Goal: Communication & Community: Answer question/provide support

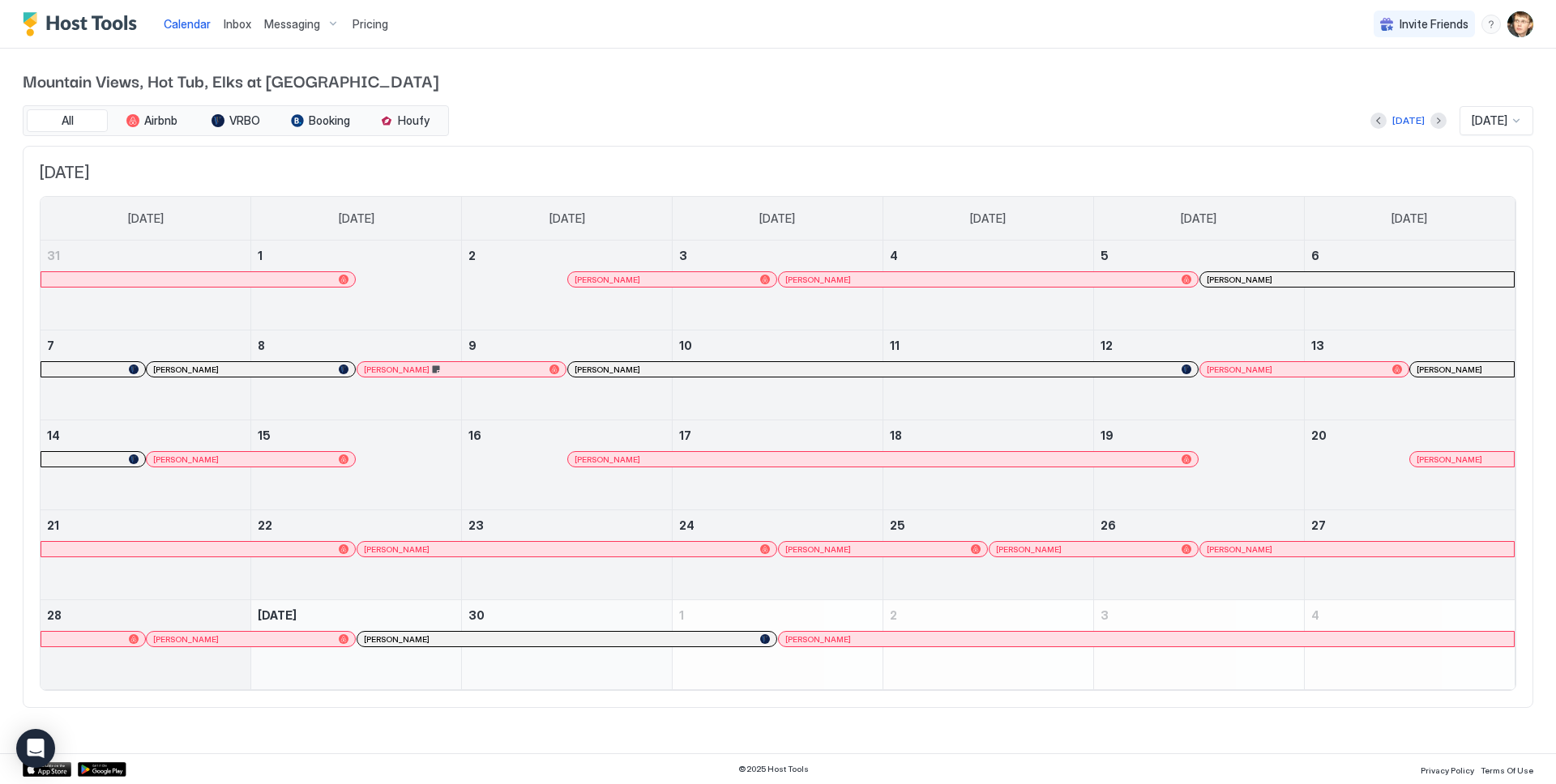
click at [421, 635] on div at bounding box center [421, 638] width 12 height 12
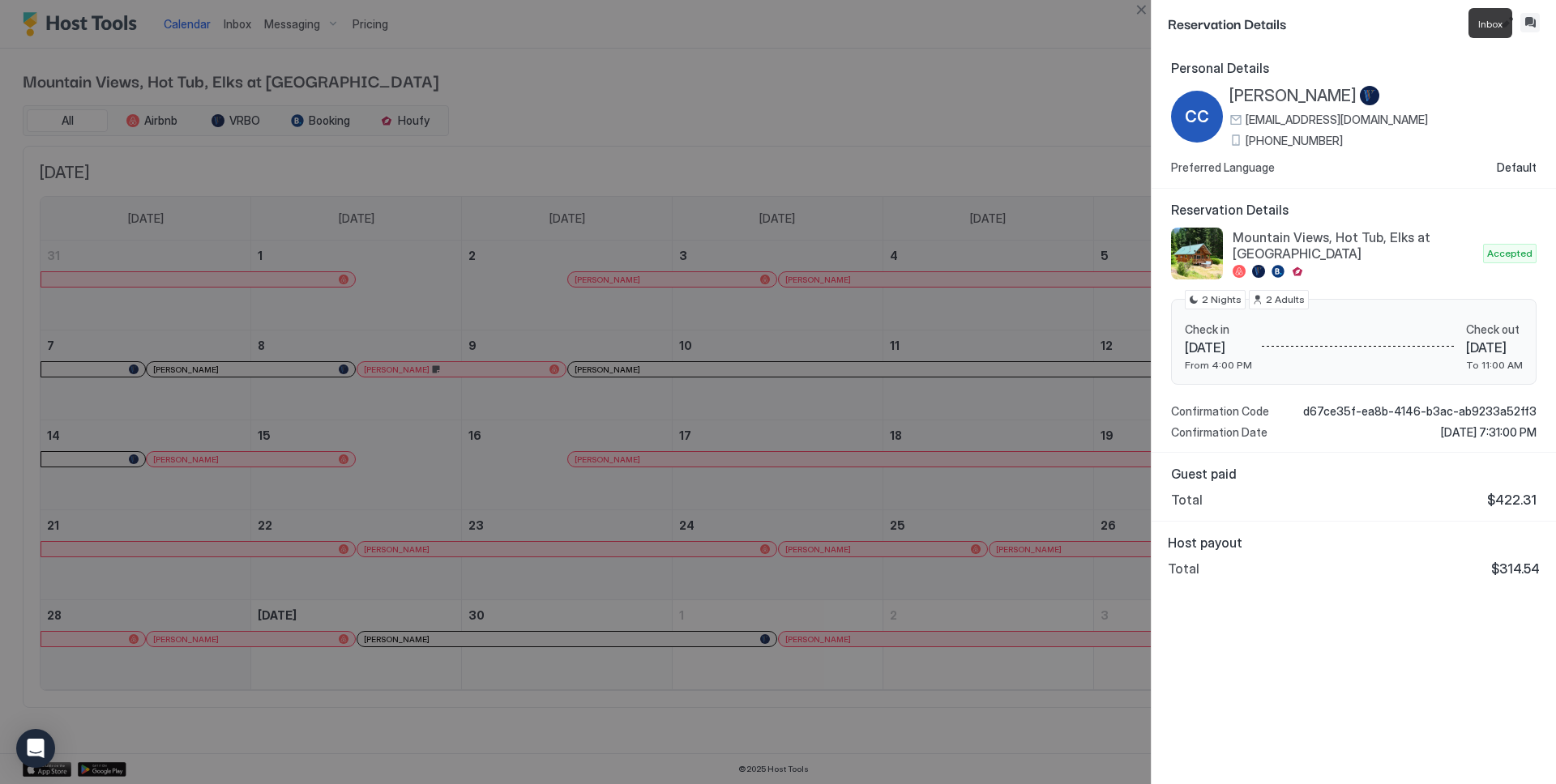
click at [1526, 23] on button "Inbox" at bounding box center [1530, 22] width 19 height 19
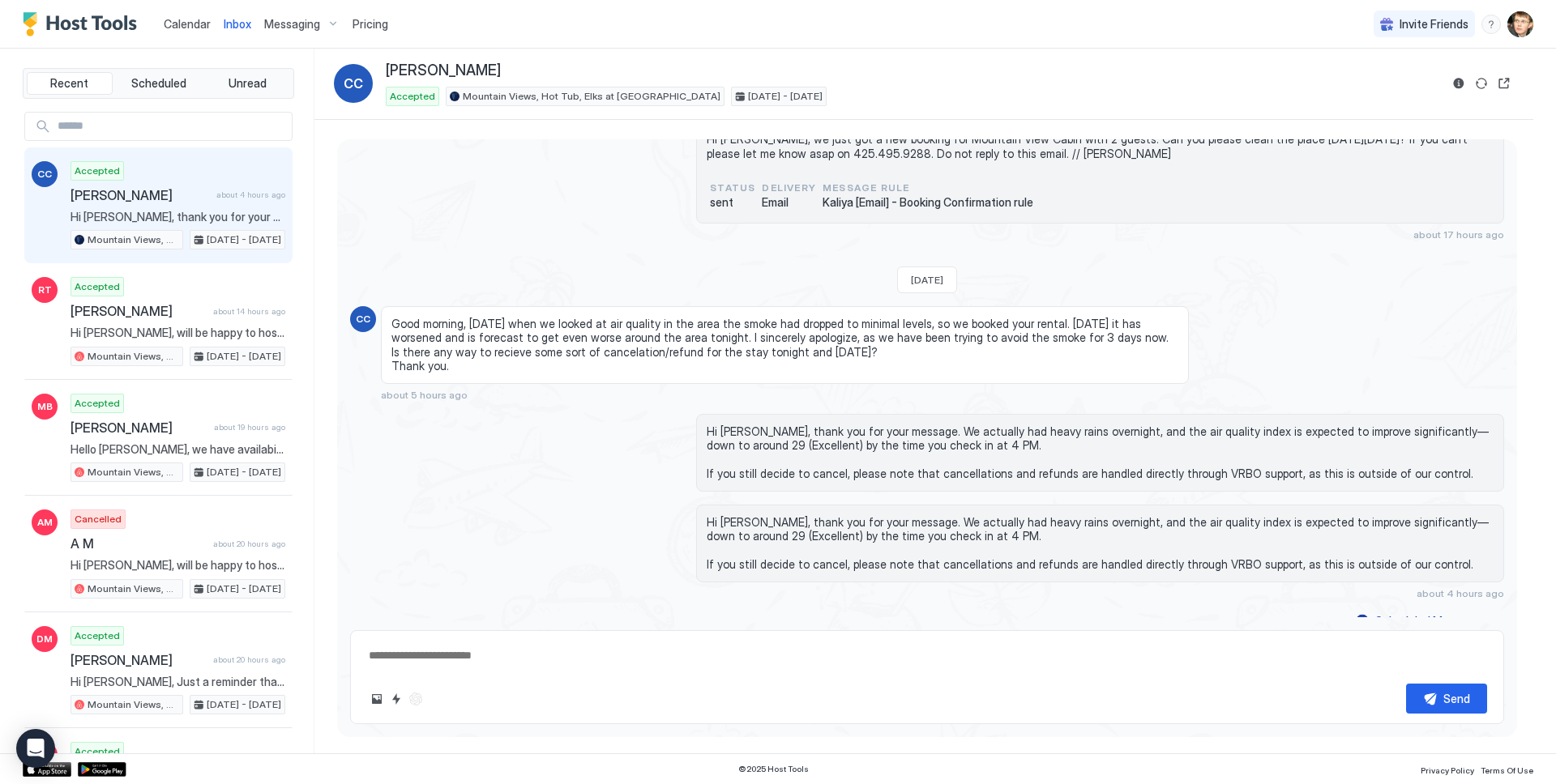
scroll to position [1889, 0]
drag, startPoint x: 390, startPoint y: 310, endPoint x: 457, endPoint y: 345, distance: 75.6
click at [457, 345] on span "Good morning, [DATE] when we looked at air quality in the area the smoke had dr…" at bounding box center [784, 345] width 787 height 57
copy span "Good morning, [DATE] when we looked at air quality in the area the smoke had dr…"
click at [632, 340] on span "Good morning, [DATE] when we looked at air quality in the area the smoke had dr…" at bounding box center [784, 345] width 787 height 57
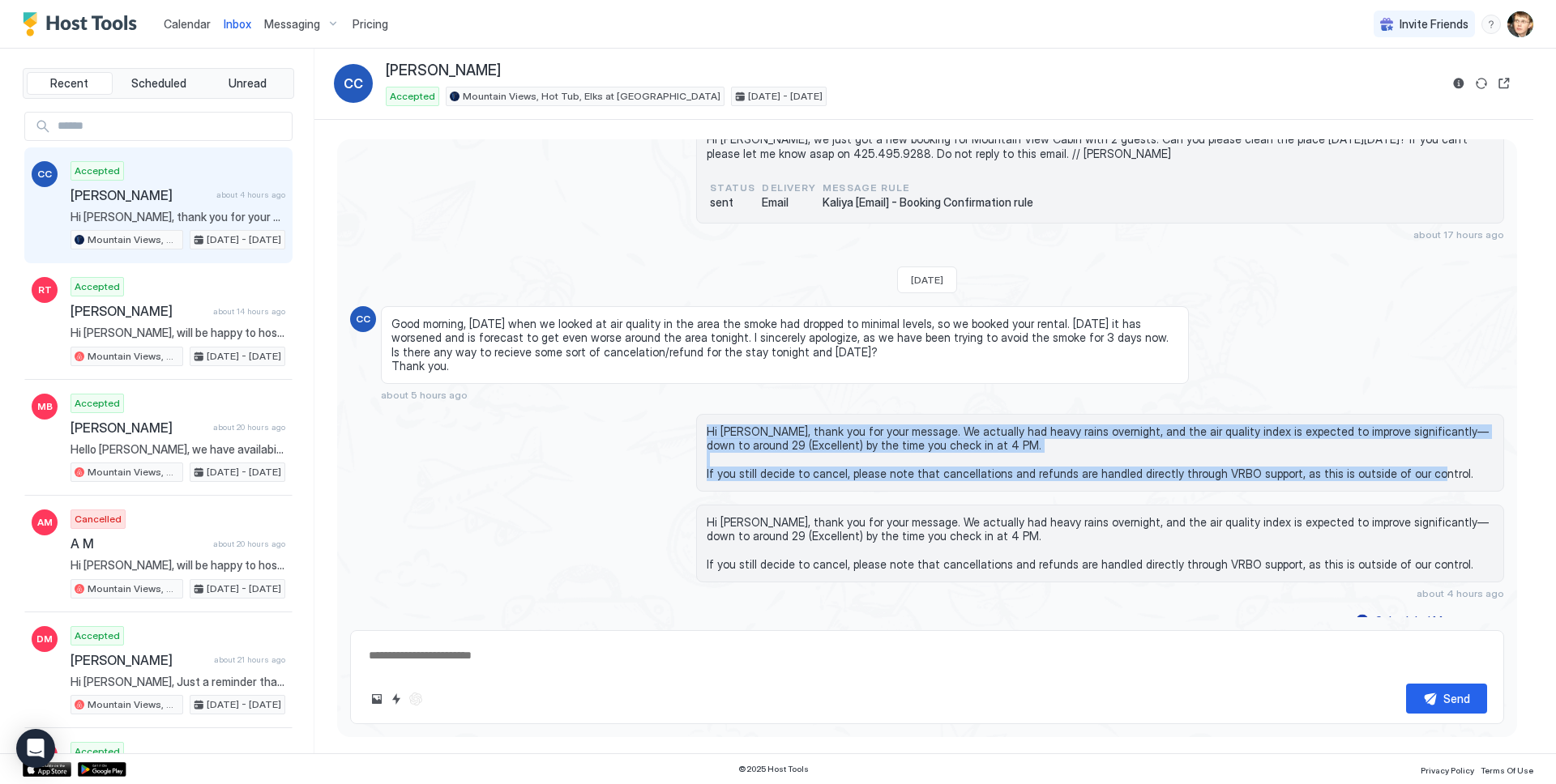
drag, startPoint x: 706, startPoint y: 418, endPoint x: 1424, endPoint y: 458, distance: 719.1
click at [1424, 458] on span "Hi [PERSON_NAME], thank you for your message. We actually had heavy rains overn…" at bounding box center [1099, 453] width 787 height 57
copy span "Hi [PERSON_NAME], thank you for your message. We actually had heavy rains overn…"
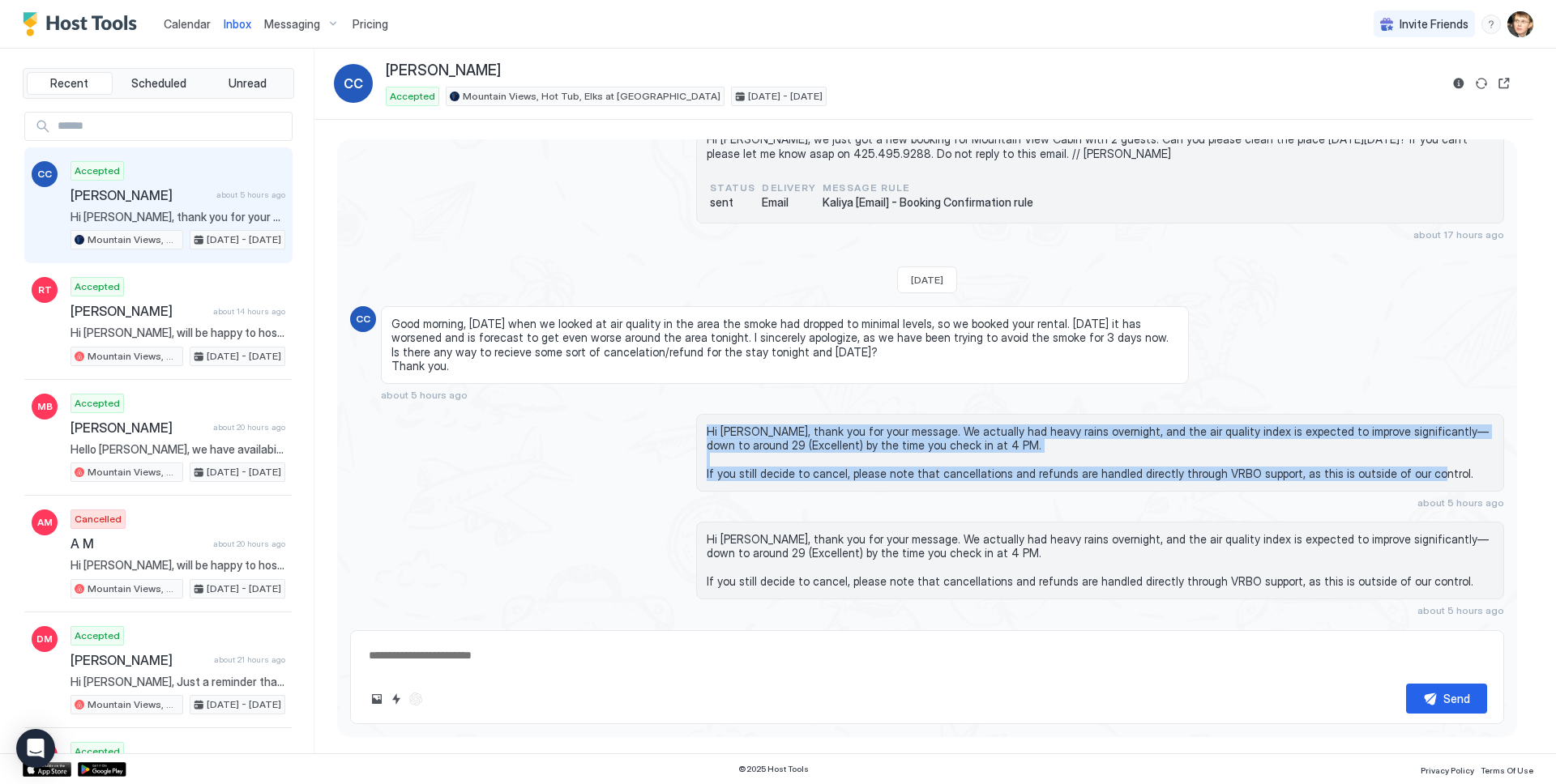
type textarea "*"
